Goal: Information Seeking & Learning: Learn about a topic

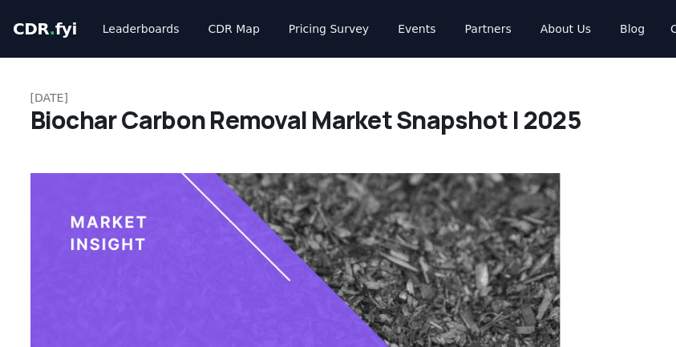
scroll to position [1656, 0]
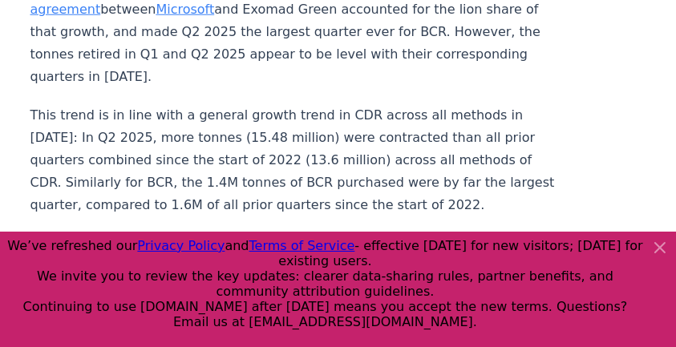
click at [667, 249] on icon at bounding box center [659, 247] width 19 height 19
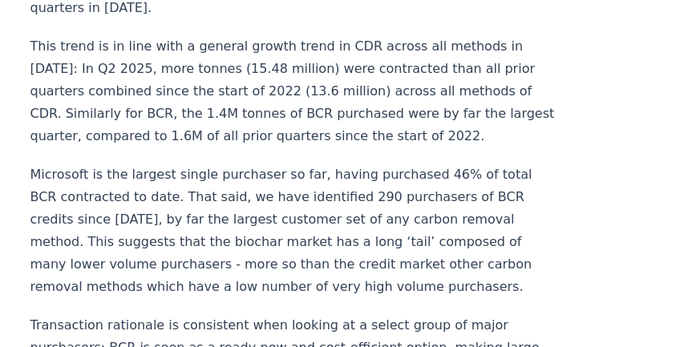
scroll to position [1763, 0]
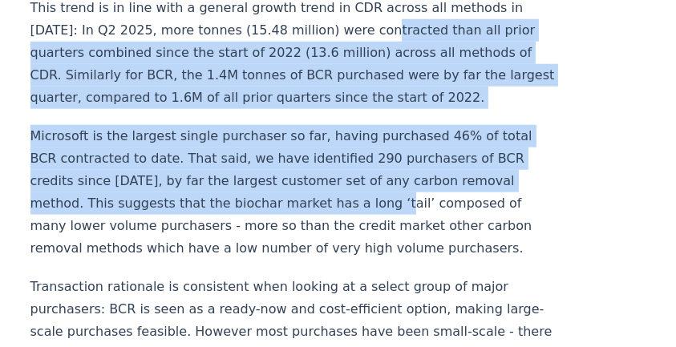
drag, startPoint x: 361, startPoint y: 104, endPoint x: 384, endPoint y: 263, distance: 160.3
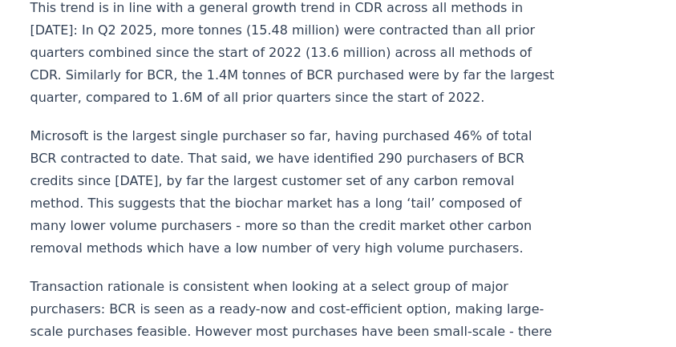
drag, startPoint x: 420, startPoint y: 276, endPoint x: 484, endPoint y: 291, distance: 65.7
click at [421, 260] on p "Microsoft is the largest single purchaser so far, having purchased 46% of total…" at bounding box center [295, 192] width 531 height 135
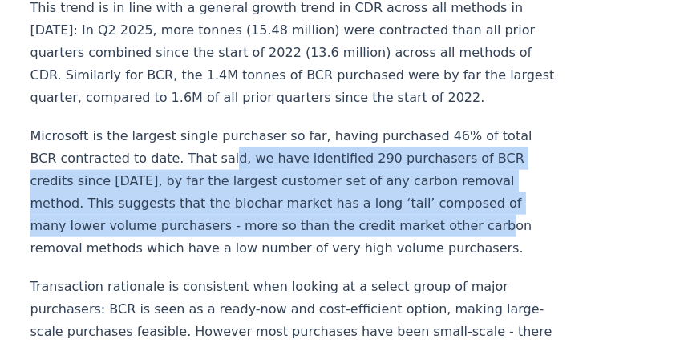
click at [217, 232] on p "Microsoft is the largest single purchaser so far, having purchased 46% of total…" at bounding box center [295, 192] width 531 height 135
drag, startPoint x: 347, startPoint y: 260, endPoint x: 477, endPoint y: 285, distance: 132.2
click at [477, 260] on p "Microsoft is the largest single purchaser so far, having purchased 46% of total…" at bounding box center [295, 192] width 531 height 135
click at [318, 260] on p "Microsoft is the largest single purchaser so far, having purchased 46% of total…" at bounding box center [295, 192] width 531 height 135
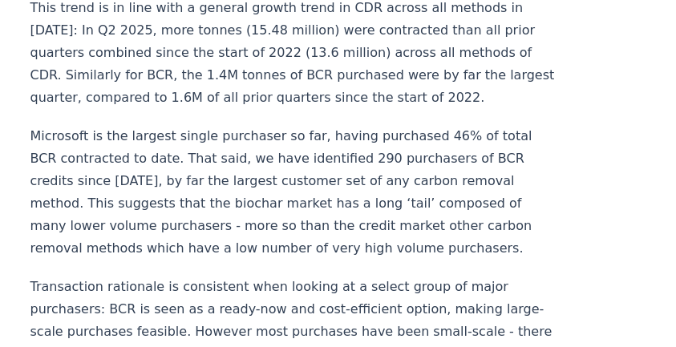
click at [378, 220] on p "Microsoft is the largest single purchaser so far, having purchased 46% of total…" at bounding box center [295, 192] width 531 height 135
drag, startPoint x: 636, startPoint y: 268, endPoint x: 598, endPoint y: 329, distance: 70.9
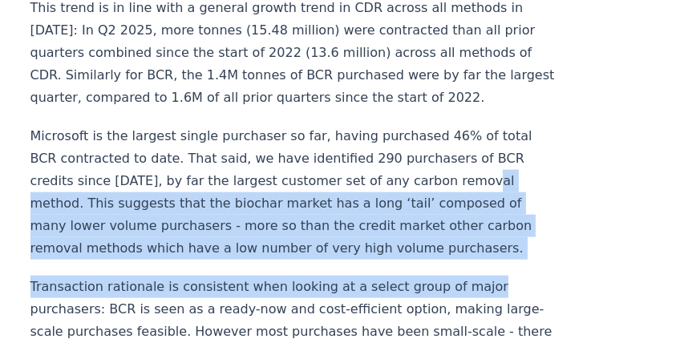
drag, startPoint x: 596, startPoint y: 329, endPoint x: 580, endPoint y: 248, distance: 82.5
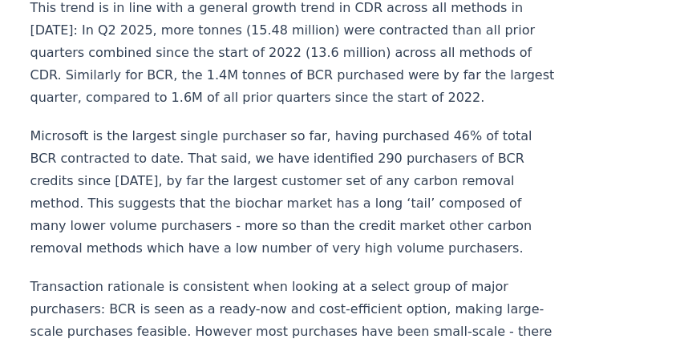
click at [478, 194] on p "Microsoft is the largest single purchaser so far, having purchased 46% of total…" at bounding box center [295, 192] width 531 height 135
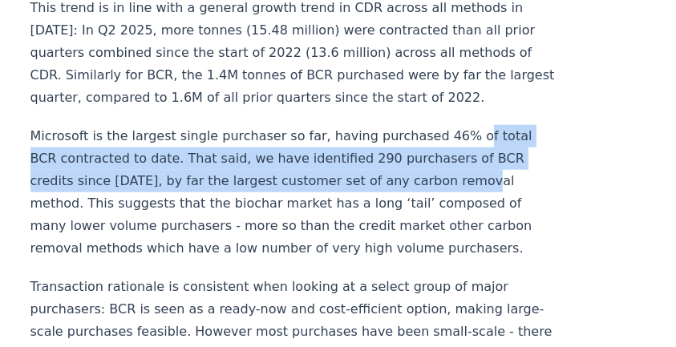
drag, startPoint x: 446, startPoint y: 211, endPoint x: 482, endPoint y: 246, distance: 51.0
click at [482, 246] on p "Microsoft is the largest single purchaser so far, having purchased 46% of total…" at bounding box center [295, 192] width 531 height 135
